Goal: Task Accomplishment & Management: Manage account settings

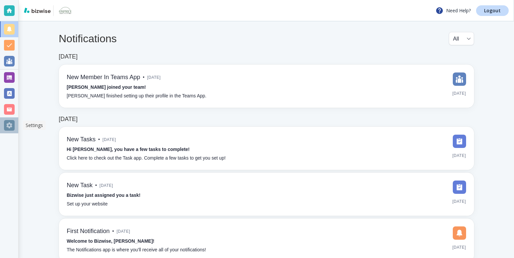
click at [9, 127] on div at bounding box center [9, 125] width 11 height 11
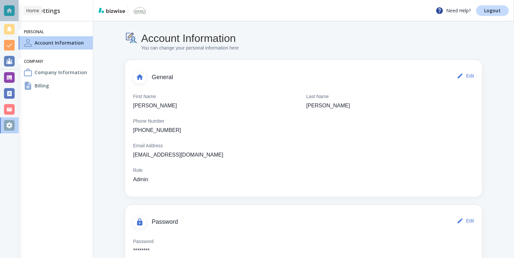
click at [8, 7] on div at bounding box center [9, 10] width 11 height 11
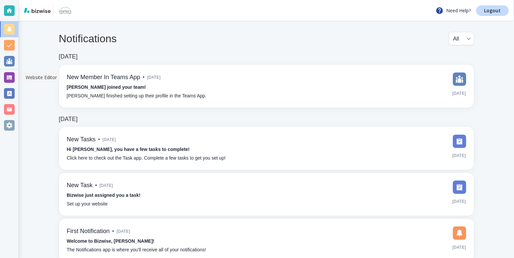
click at [9, 76] on div at bounding box center [9, 77] width 11 height 11
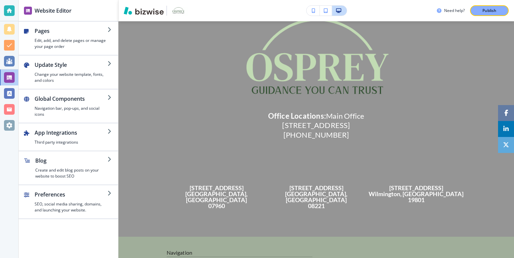
scroll to position [1618, 0]
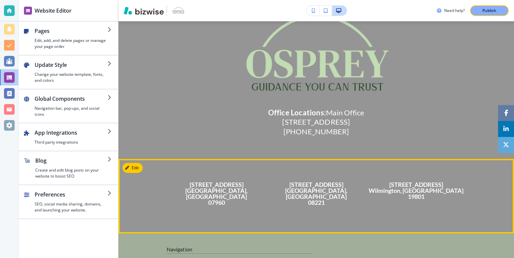
click at [430, 192] on h4 "[STREET_ADDRESS]" at bounding box center [416, 191] width 100 height 18
click at [425, 200] on h4 "[STREET_ADDRESS]" at bounding box center [416, 191] width 100 height 18
click at [129, 170] on icon "button" at bounding box center [128, 168] width 4 height 4
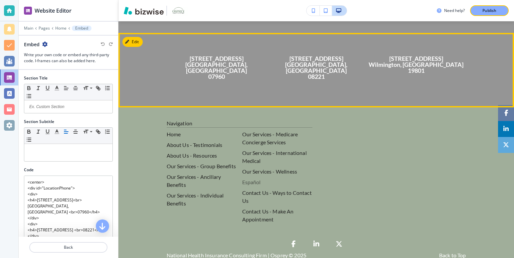
scroll to position [1759, 0]
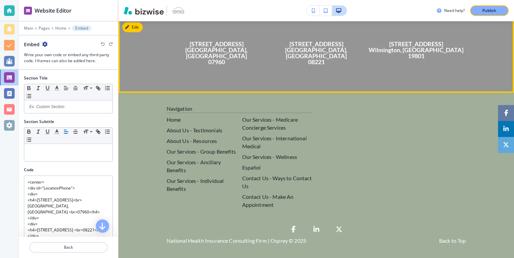
click at [394, 59] on h4 "[STREET_ADDRESS]" at bounding box center [416, 50] width 100 height 18
click at [423, 59] on h4 "[STREET_ADDRESS]" at bounding box center [416, 50] width 100 height 18
click at [132, 32] on button "Edit This Section" at bounding box center [144, 27] width 45 height 10
click at [151, 32] on button "Edit This Section" at bounding box center [144, 27] width 45 height 10
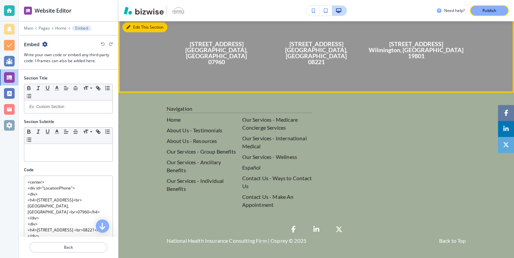
click at [151, 32] on button "Edit This Section" at bounding box center [144, 27] width 45 height 10
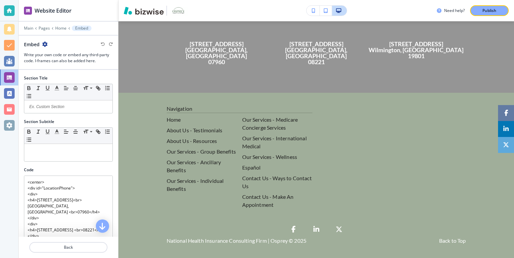
click at [216, 43] on div "[STREET_ADDRESS]" at bounding box center [217, 53] width 100 height 35
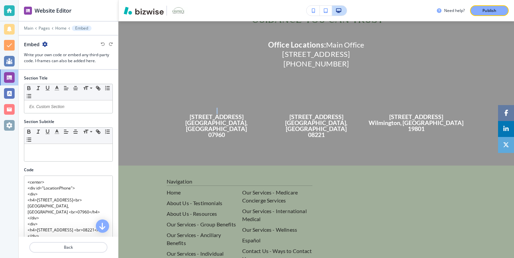
scroll to position [1686, 0]
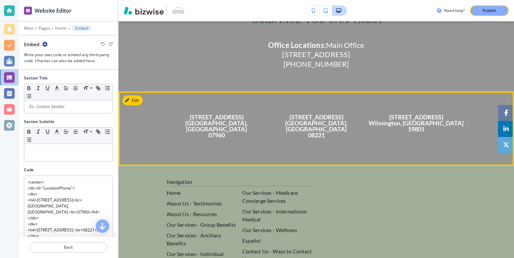
click at [256, 113] on center "[STREET_ADDRESS] [STREET_ADDRESS][PERSON_NAME] [STREET_ADDRESS]" at bounding box center [316, 125] width 299 height 45
click at [133, 105] on button "Edit This Section" at bounding box center [144, 100] width 45 height 10
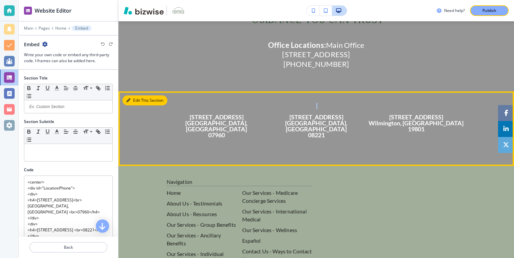
click at [133, 105] on button "Edit This Section" at bounding box center [144, 100] width 45 height 10
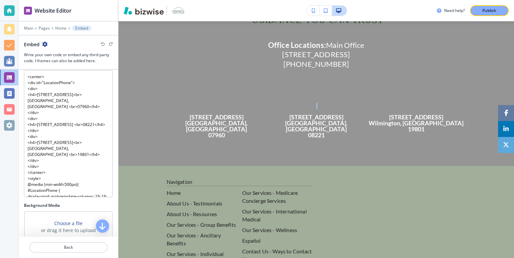
scroll to position [106, 0]
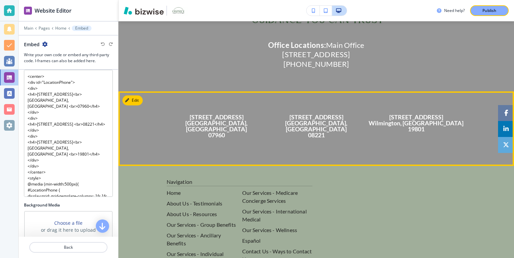
click at [440, 137] on div "[STREET_ADDRESS]" at bounding box center [416, 126] width 100 height 35
click at [420, 127] on h4 "[STREET_ADDRESS]" at bounding box center [416, 123] width 100 height 18
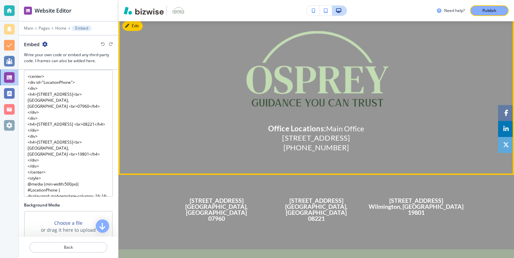
scroll to position [1602, 0]
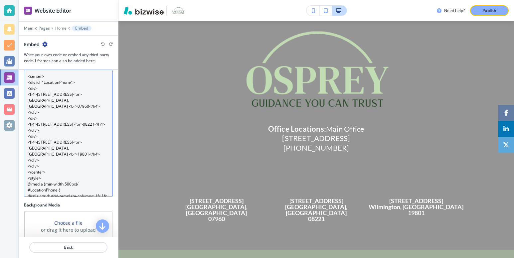
drag, startPoint x: 65, startPoint y: 162, endPoint x: 25, endPoint y: 149, distance: 42.0
click at [25, 149] on textarea "<center> <div id="LocationPhone"> <div> <h4>[STREET_ADDRESS]<br>[GEOGRAPHIC_DAT…" at bounding box center [68, 133] width 89 height 127
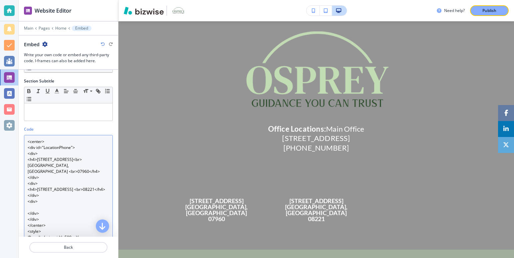
scroll to position [40, 0]
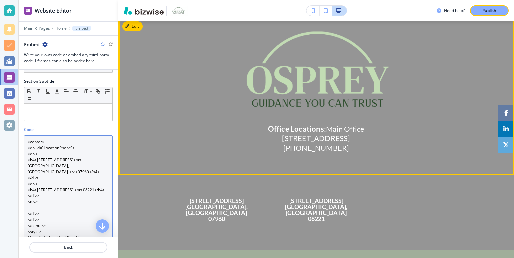
type textarea "<center> <div id="LocationPhone"> <div> <h4>[STREET_ADDRESS]<br>[GEOGRAPHIC_DAT…"
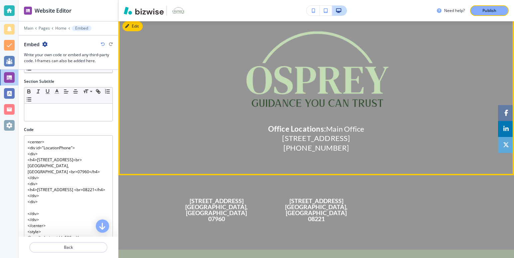
click at [291, 131] on h6 "Office Locations: Main Office [STREET_ADDRESS] [PHONE_NUMBER]" at bounding box center [316, 143] width 299 height 39
click at [314, 144] on h6 "Office Locations: Main Office [STREET_ADDRESS] [PHONE_NUMBER]" at bounding box center [316, 143] width 299 height 39
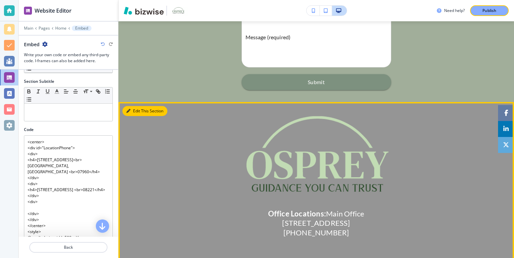
click at [135, 106] on button "Edit This Section" at bounding box center [144, 111] width 45 height 10
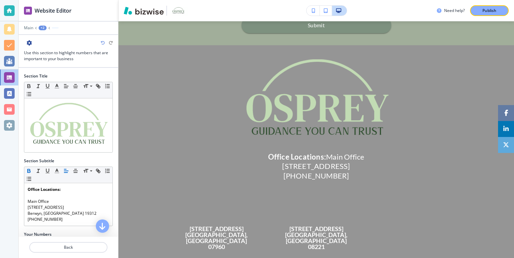
scroll to position [14, 0]
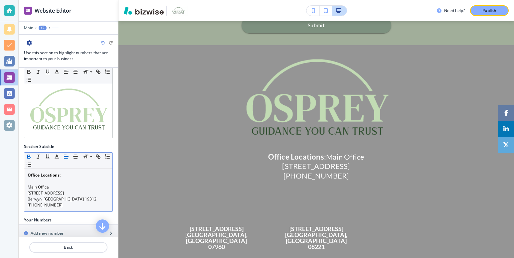
click at [62, 204] on p "[PHONE_NUMBER]" at bounding box center [68, 205] width 81 height 6
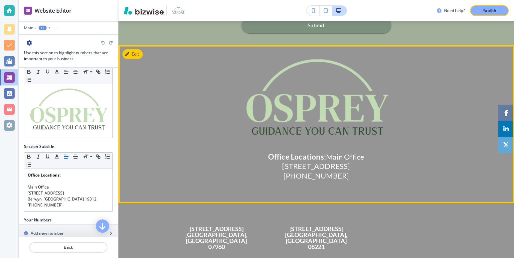
click at [338, 180] on h6 "Office Locations: Main Office [STREET_ADDRESS] [PHONE_NUMBER]" at bounding box center [316, 171] width 299 height 39
click at [340, 180] on h6 "Office Locations: Main Office [STREET_ADDRESS] [PHONE_NUMBER]" at bounding box center [316, 171] width 299 height 39
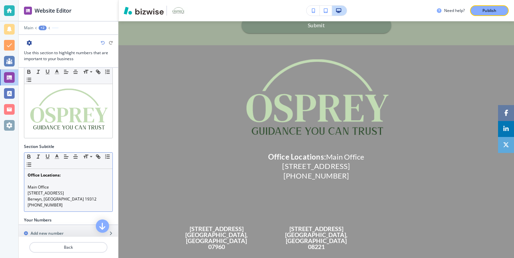
click at [66, 202] on p "[PHONE_NUMBER]" at bounding box center [68, 205] width 81 height 6
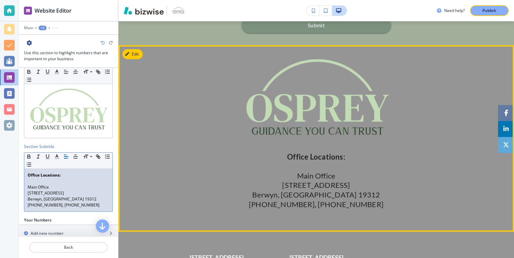
click at [260, 203] on div at bounding box center [315, 138] width 395 height 187
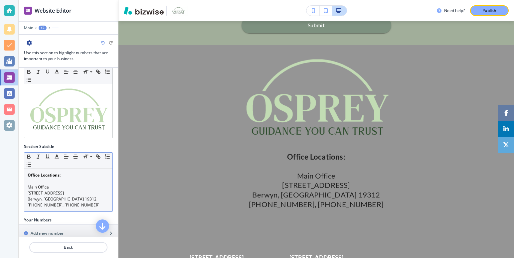
click at [88, 203] on p "[PHONE_NUMBER], [PHONE_NUMBER]" at bounding box center [68, 205] width 81 height 6
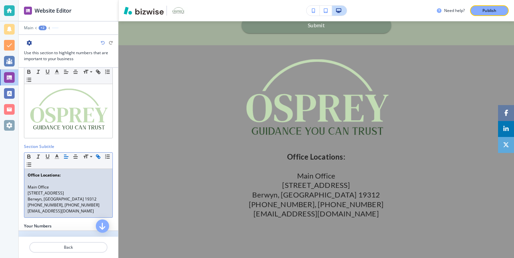
click at [56, 231] on div "button" at bounding box center [68, 233] width 99 height 5
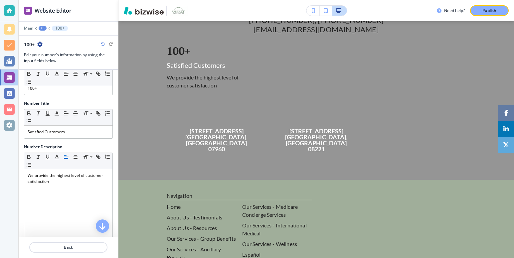
scroll to position [19, 0]
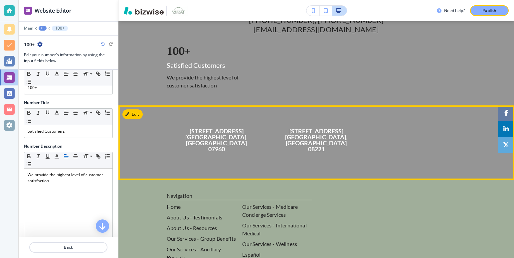
click at [231, 125] on div "[STREET_ADDRESS]" at bounding box center [217, 140] width 100 height 35
click at [202, 128] on h4 "[STREET_ADDRESS]" at bounding box center [217, 140] width 100 height 24
click at [134, 109] on button "Edit This Section" at bounding box center [144, 114] width 45 height 10
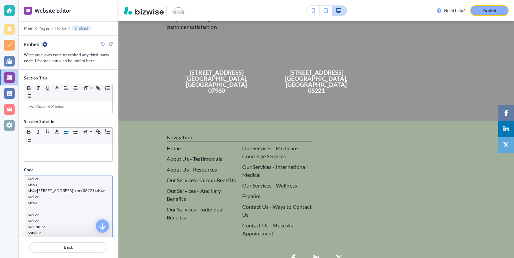
scroll to position [40, 0]
click at [28, 220] on textarea "<center> <div id="LocationPhone"> <div> <h4>[STREET_ADDRESS]<br>[GEOGRAPHIC_DAT…" at bounding box center [68, 239] width 89 height 127
click at [51, 218] on textarea "<center> <div id="LocationPhone"> <div> <h4>[STREET_ADDRESS]<br>[GEOGRAPHIC_DAT…" at bounding box center [68, 239] width 89 height 127
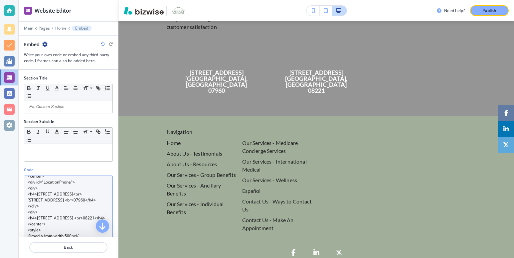
scroll to position [1812, 0]
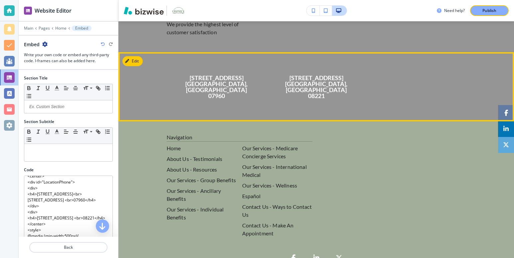
click at [158, 74] on div "[STREET_ADDRESS] [STREET_ADDRESS][PERSON_NAME]" at bounding box center [315, 86] width 395 height 45
click at [208, 71] on div "[STREET_ADDRESS]" at bounding box center [217, 87] width 100 height 35
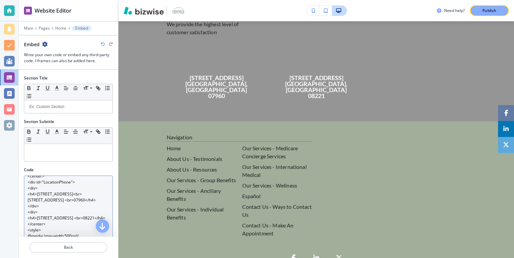
scroll to position [0, 0]
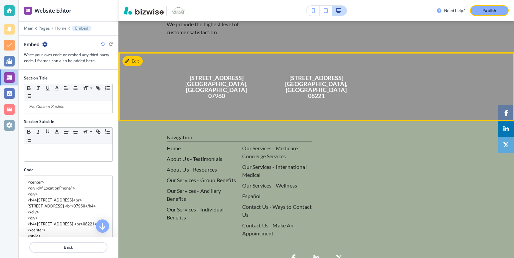
click at [194, 75] on h4 "[STREET_ADDRESS]" at bounding box center [217, 87] width 100 height 24
click at [180, 75] on h4 "[STREET_ADDRESS]" at bounding box center [217, 87] width 100 height 24
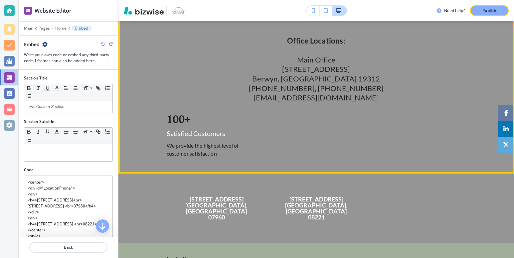
scroll to position [1690, 0]
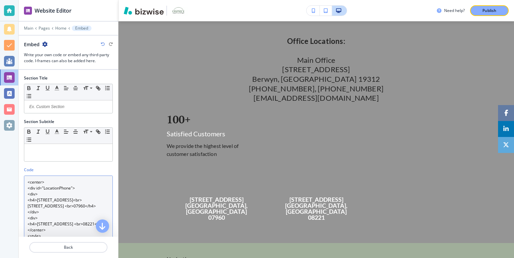
drag, startPoint x: 39, startPoint y: 224, endPoint x: 25, endPoint y: 181, distance: 44.8
click at [25, 181] on textarea "<center> <div id="LocationPhone"> <div> <h4>[STREET_ADDRESS]<br>[STREET_ADDRESS…" at bounding box center [68, 239] width 89 height 127
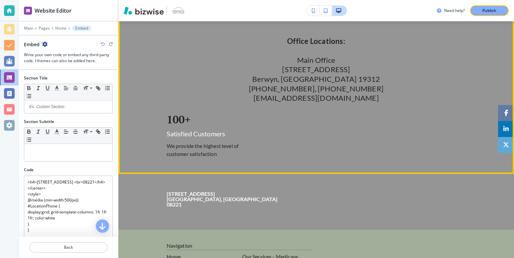
click at [202, 129] on h6 "Satisfied Customers" at bounding box center [212, 133] width 90 height 9
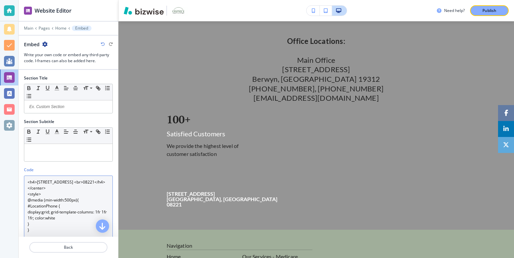
click at [27, 190] on textarea "<h4>[STREET_ADDRESS] <br>08221</h4> </center> <style> @media (min-width:500px){…" at bounding box center [68, 239] width 89 height 127
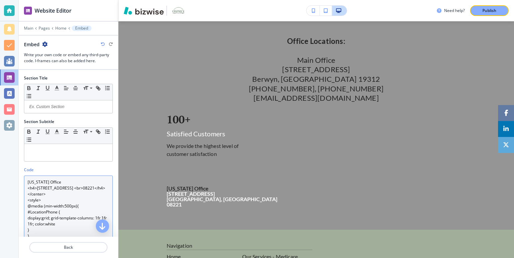
type textarea "[US_STATE] Office <h4>[STREET_ADDRESS] <br>08221</h4> </center> <style> @media …"
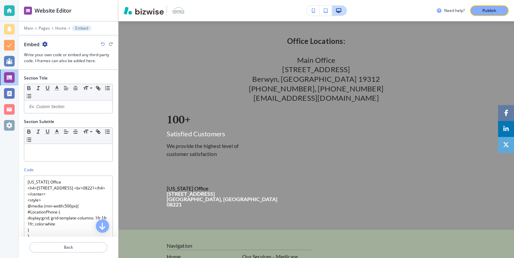
click at [118, 199] on div "Website Editor Main Pages Home Embed Embed Write your own code or embed any thi…" at bounding box center [69, 129] width 100 height 258
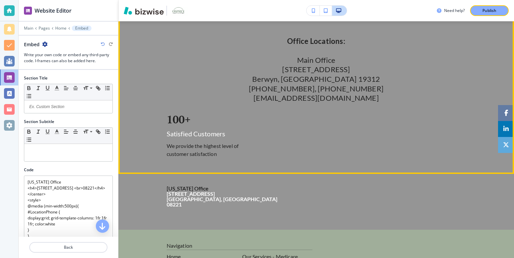
click at [195, 142] on p "We provide the highest level of customer satisfaction" at bounding box center [212, 150] width 90 height 16
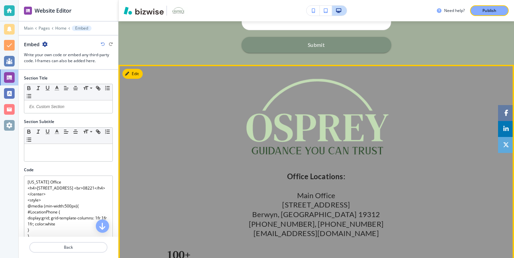
scroll to position [1554, 0]
click at [131, 69] on button "Edit This Section" at bounding box center [144, 74] width 45 height 10
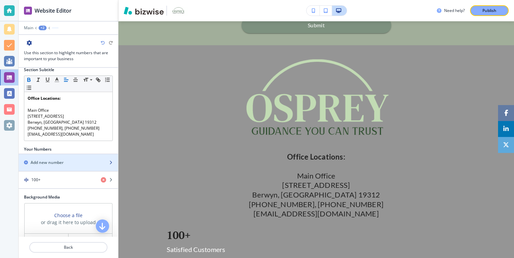
scroll to position [144, 0]
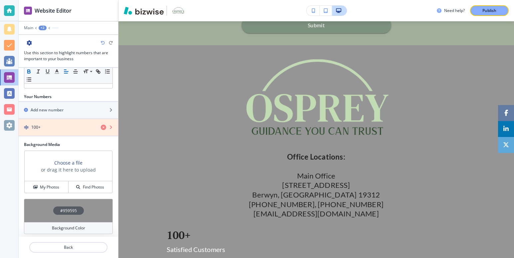
click at [101, 125] on icon "button" at bounding box center [103, 127] width 5 height 5
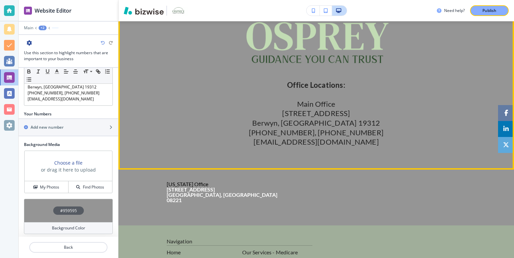
scroll to position [1646, 0]
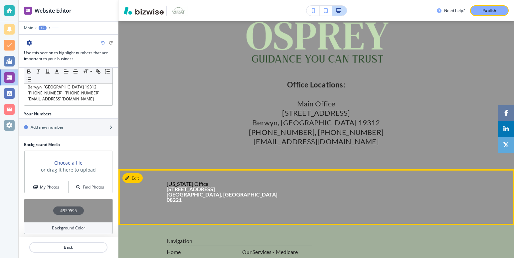
click at [201, 187] on h4 "[STREET_ADDRESS][PERSON_NAME]" at bounding box center [316, 195] width 299 height 16
click at [131, 173] on button "Edit This Section" at bounding box center [144, 178] width 45 height 10
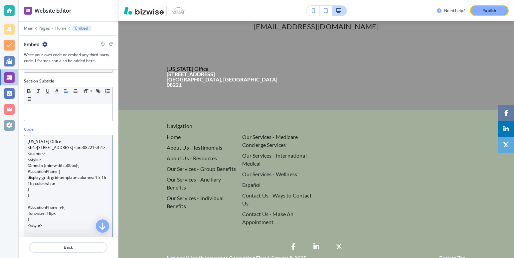
scroll to position [92, 0]
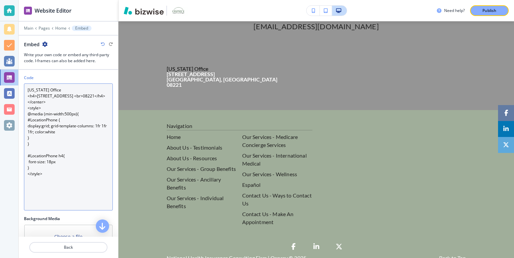
drag, startPoint x: 26, startPoint y: 188, endPoint x: 72, endPoint y: 212, distance: 51.2
click at [72, 212] on div "Code [US_STATE] Office <h4>[STREET_ADDRESS] <br>08221</h4> </center> <style> @m…" at bounding box center [68, 145] width 99 height 141
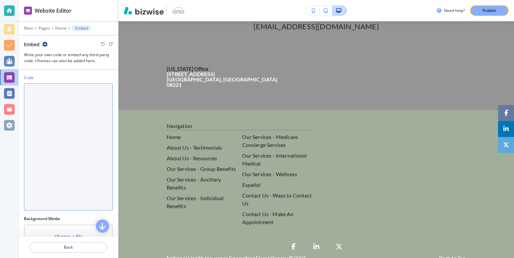
scroll to position [1730, 0]
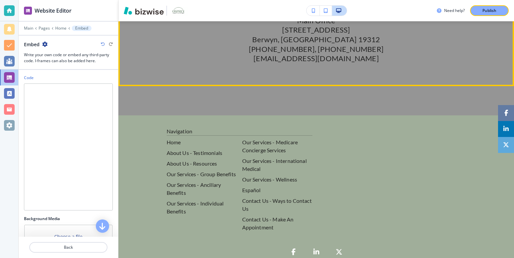
click at [327, 47] on h6 "Office Locations: [GEOGRAPHIC_DATA] [STREET_ADDRESS] (484) 469-8988, [PHONE_NUM…" at bounding box center [316, 35] width 299 height 77
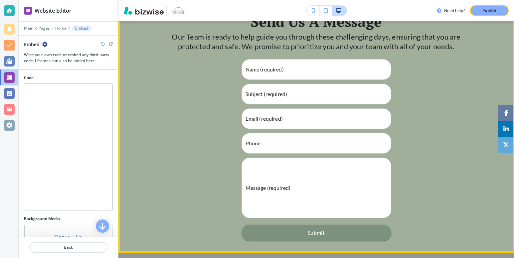
scroll to position [1366, 0]
